Goal: Task Accomplishment & Management: Manage account settings

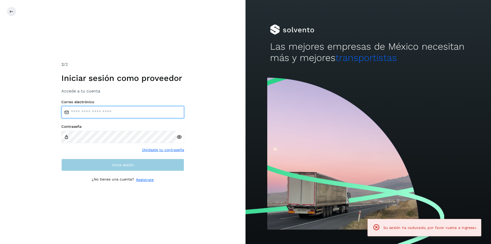
type input "**********"
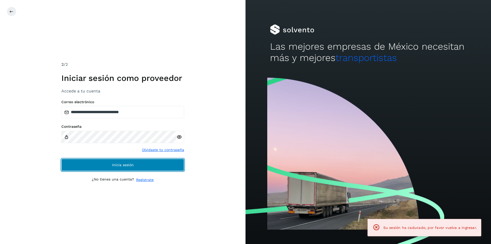
click at [126, 168] on button "Inicia sesión" at bounding box center [122, 165] width 123 height 12
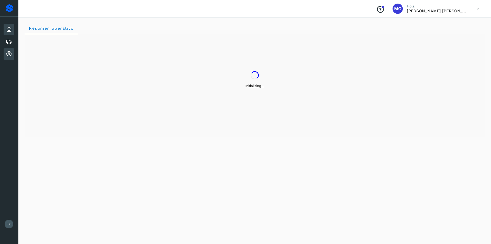
click at [9, 54] on icon at bounding box center [9, 54] width 6 height 6
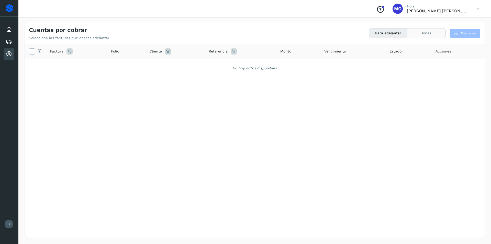
click at [427, 35] on button "Todas" at bounding box center [426, 32] width 38 height 9
